Goal: Navigation & Orientation: Find specific page/section

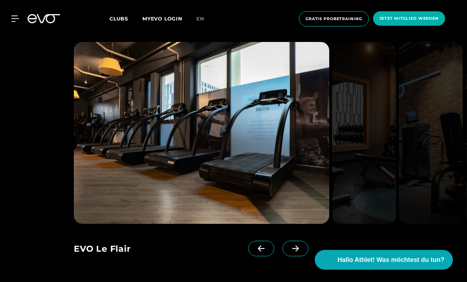
scroll to position [581, 0]
click at [297, 248] on icon at bounding box center [295, 248] width 12 height 6
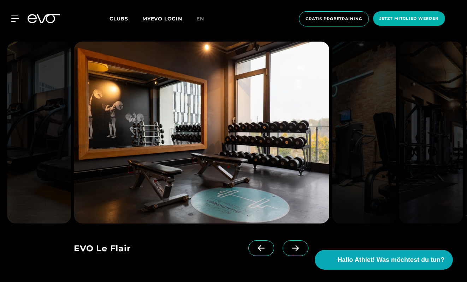
click at [259, 244] on span at bounding box center [261, 249] width 26 height 16
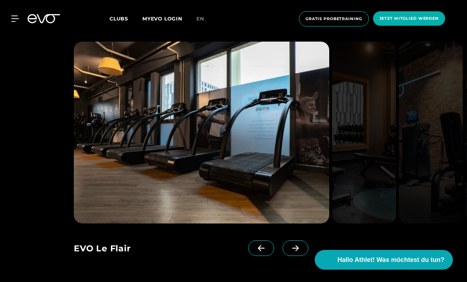
click at [259, 244] on span at bounding box center [261, 249] width 26 height 16
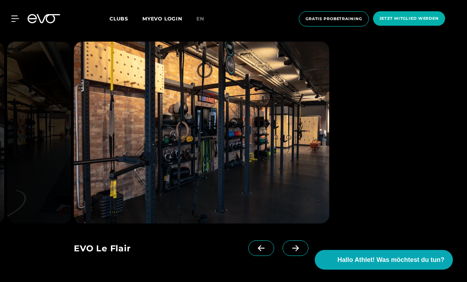
click at [259, 244] on span at bounding box center [261, 249] width 26 height 16
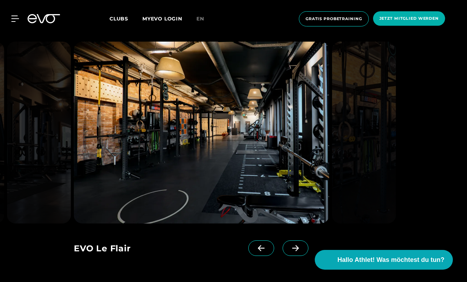
click at [259, 245] on icon at bounding box center [261, 248] width 12 height 6
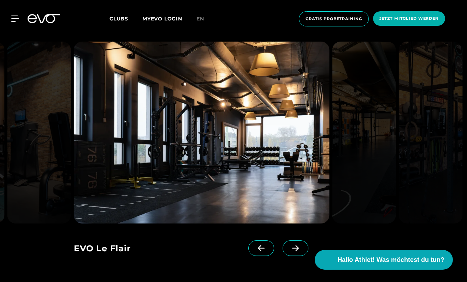
click at [259, 245] on icon at bounding box center [261, 248] width 12 height 6
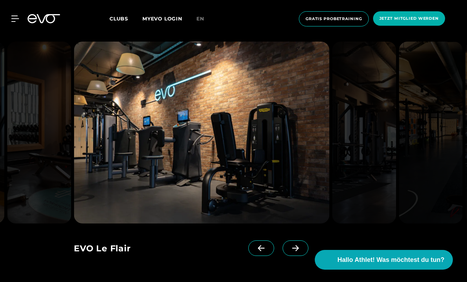
click at [259, 245] on icon at bounding box center [261, 248] width 12 height 6
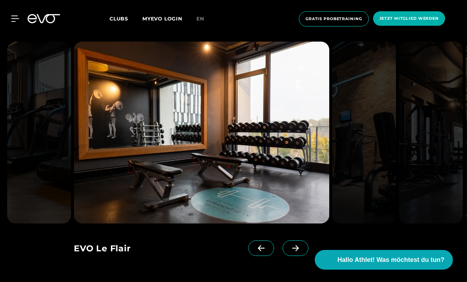
click at [260, 245] on icon at bounding box center [261, 248] width 12 height 6
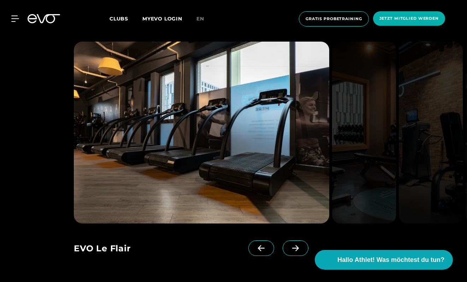
click at [260, 245] on icon at bounding box center [261, 248] width 12 height 6
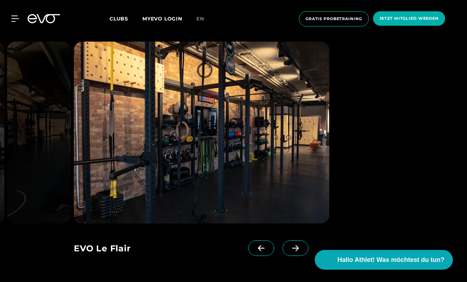
click at [261, 247] on icon at bounding box center [261, 248] width 12 height 6
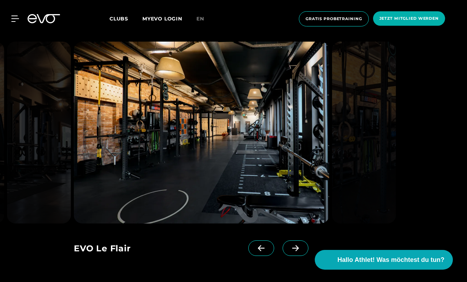
click at [261, 248] on icon at bounding box center [261, 248] width 12 height 6
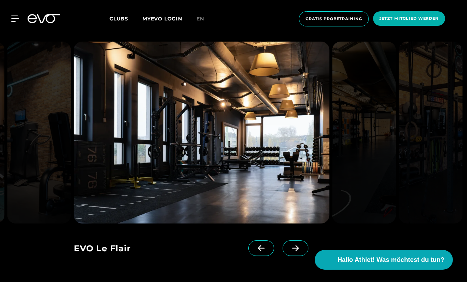
click at [261, 248] on icon at bounding box center [261, 248] width 12 height 6
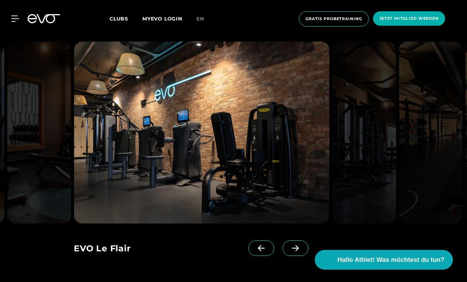
click at [261, 248] on icon at bounding box center [261, 248] width 12 height 6
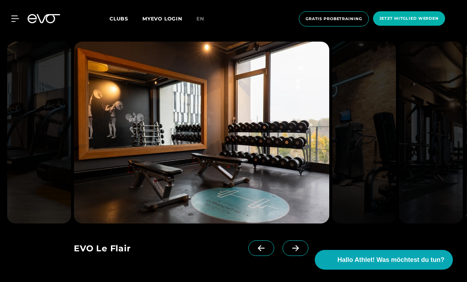
click at [261, 248] on icon at bounding box center [261, 248] width 12 height 6
